Goal: Task Accomplishment & Management: Use online tool/utility

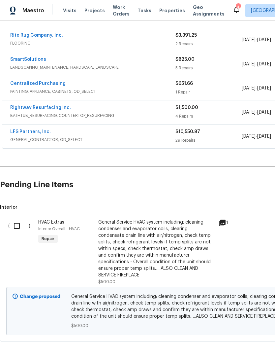
scroll to position [143, 0]
click at [19, 228] on input "checkbox" at bounding box center [19, 226] width 19 height 14
checkbox input "true"
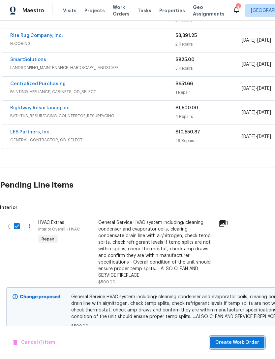
click at [239, 339] on span "Create Work Order" at bounding box center [238, 342] width 44 height 8
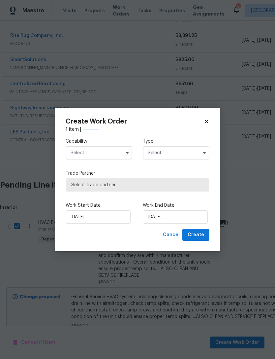
click at [115, 156] on input "text" at bounding box center [99, 152] width 67 height 13
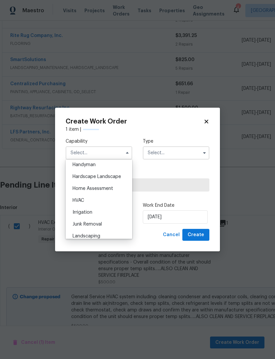
scroll to position [366, 0]
click at [113, 198] on div "HVAC" at bounding box center [98, 200] width 63 height 12
type input "HVAC"
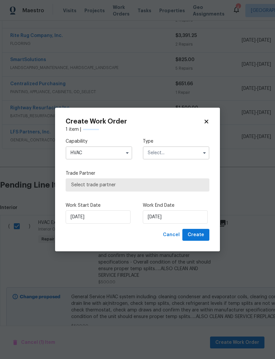
click at [176, 153] on input "text" at bounding box center [176, 152] width 67 height 13
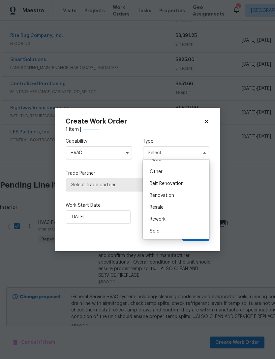
scroll to position [79, 0]
click at [186, 196] on div "Renovation" at bounding box center [176, 196] width 63 height 12
type input "Renovation"
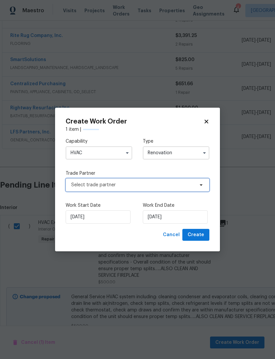
click at [188, 187] on span "Select trade partner" at bounding box center [132, 185] width 123 height 7
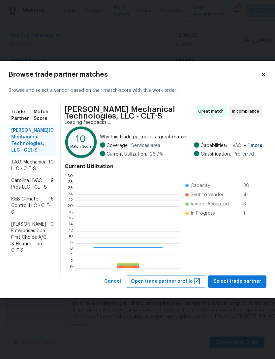
scroll to position [92, 104]
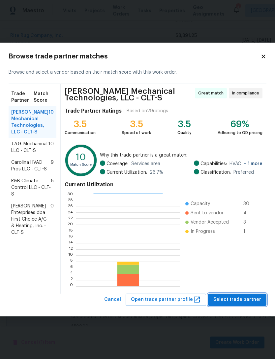
click at [247, 296] on span "Select trade partner" at bounding box center [238, 300] width 48 height 8
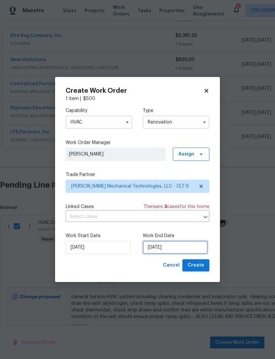
click at [193, 245] on input "[DATE]" at bounding box center [175, 247] width 65 height 13
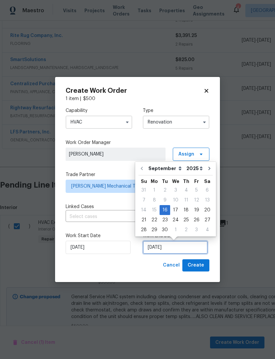
scroll to position [12, 0]
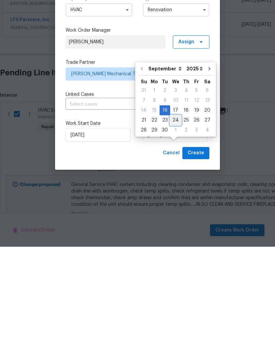
click at [175, 228] on div "24" at bounding box center [175, 232] width 11 height 9
type input "[DATE]"
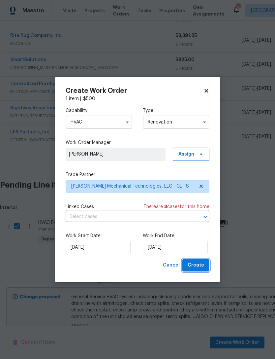
click at [202, 264] on span "Create" at bounding box center [196, 265] width 17 height 8
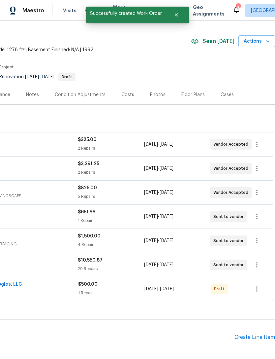
scroll to position [14, 98]
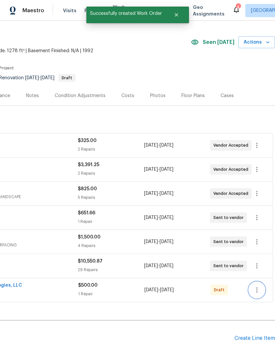
click at [259, 286] on icon "button" at bounding box center [257, 290] width 8 height 8
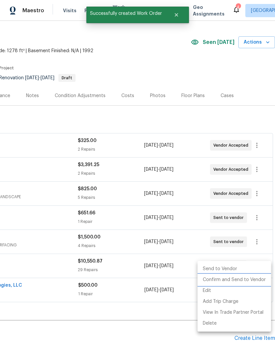
click at [245, 278] on li "Confirm and Send to Vendor" at bounding box center [235, 279] width 74 height 11
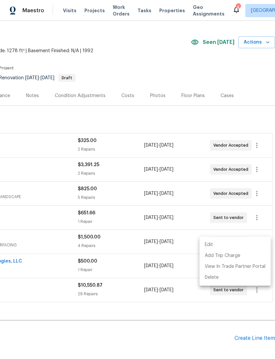
click at [171, 288] on div at bounding box center [137, 179] width 275 height 359
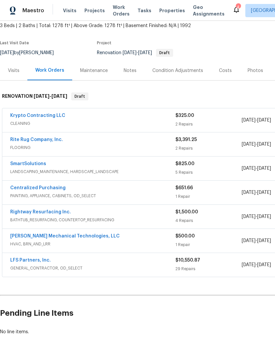
scroll to position [39, 0]
click at [25, 234] on link "[PERSON_NAME] Mechanical Technologies, LLC" at bounding box center [65, 236] width 110 height 5
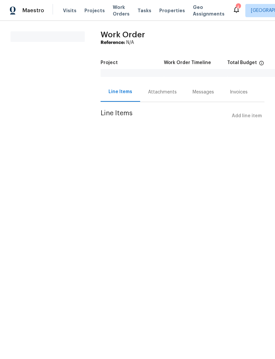
click at [202, 95] on div "Messages" at bounding box center [203, 92] width 21 height 7
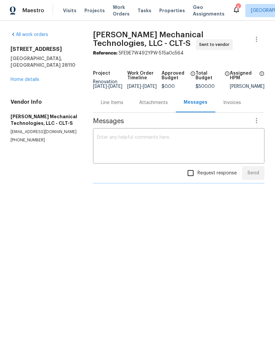
click at [213, 124] on span "Messages" at bounding box center [171, 121] width 156 height 7
click at [221, 145] on textarea at bounding box center [179, 146] width 164 height 23
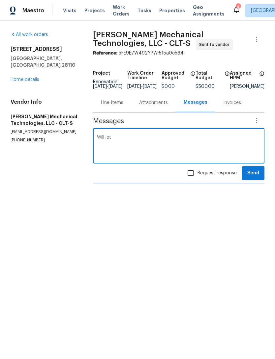
type textarea "Will let y"
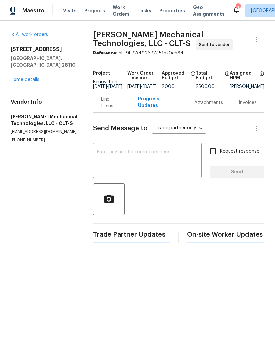
click at [167, 254] on html "Maestro Visits Projects Work Orders Tasks Properties Geo Assignments 4 [GEOGRAP…" at bounding box center [137, 127] width 275 height 254
click at [170, 164] on textarea at bounding box center [147, 161] width 101 height 23
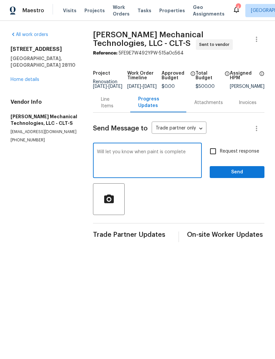
type textarea "Will let you know when paint is complete"
click at [218, 158] on input "Request response" at bounding box center [213, 151] width 14 height 14
checkbox input "true"
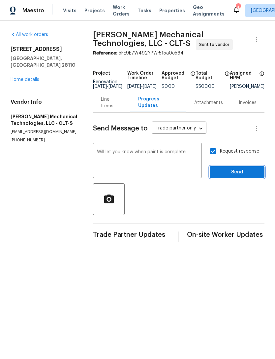
click at [235, 176] on span "Send" at bounding box center [237, 172] width 44 height 8
